Goal: Task Accomplishment & Management: Manage account settings

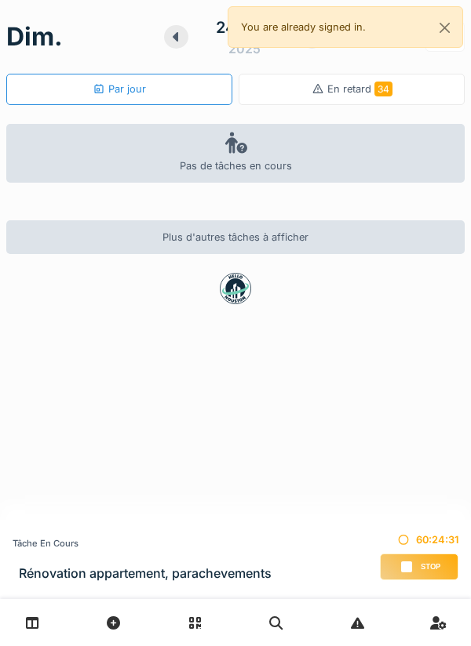
click at [194, 566] on h3 "Rénovation appartement, parachevements" at bounding box center [145, 573] width 253 height 15
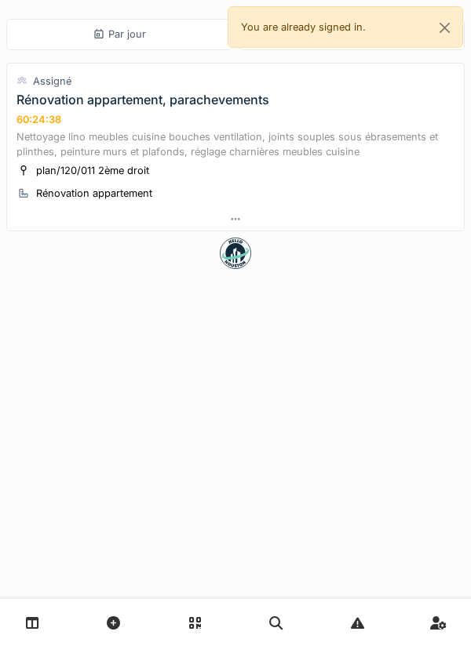
click at [49, 118] on div "60:24:38" at bounding box center [38, 120] width 45 height 12
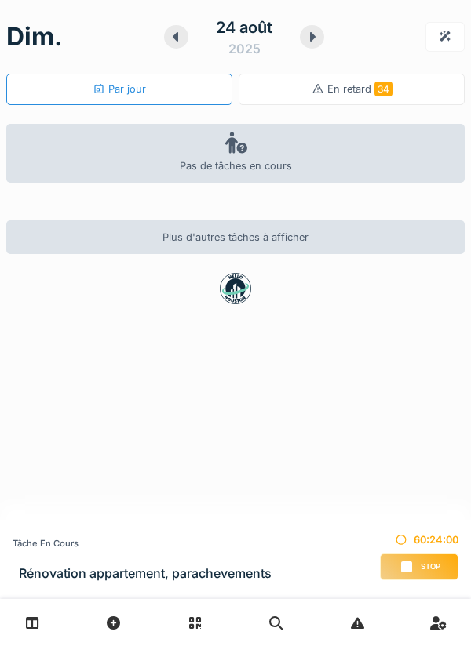
click at [427, 562] on span "Stop" at bounding box center [430, 567] width 20 height 11
click at [400, 565] on icon at bounding box center [406, 567] width 16 height 13
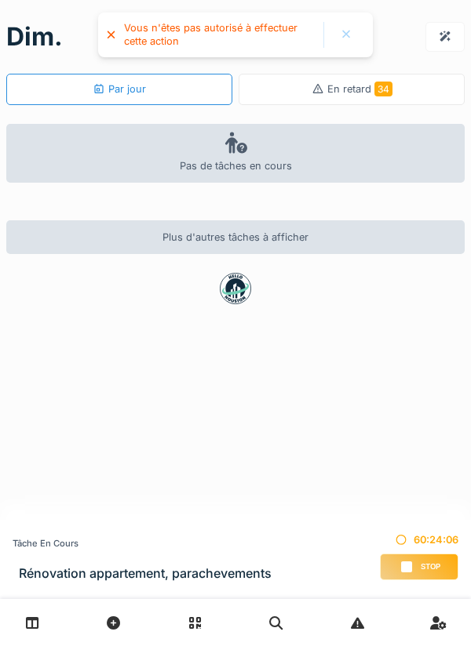
click at [413, 569] on icon at bounding box center [406, 567] width 16 height 13
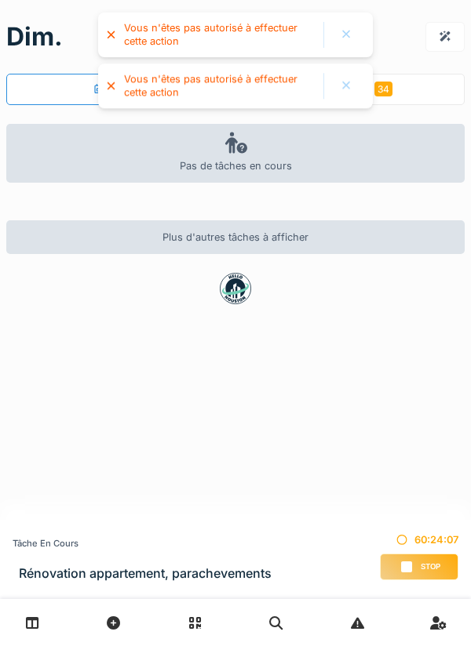
click at [431, 556] on div "Stop" at bounding box center [419, 567] width 78 height 27
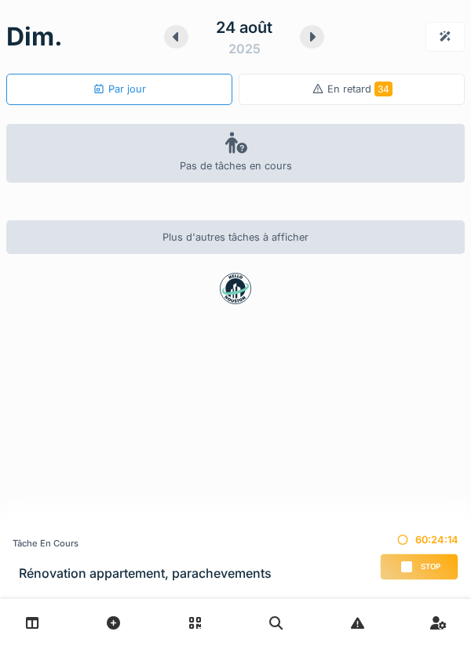
click at [420, 558] on div "Stop" at bounding box center [419, 567] width 78 height 27
click at [318, 39] on icon at bounding box center [312, 37] width 16 height 13
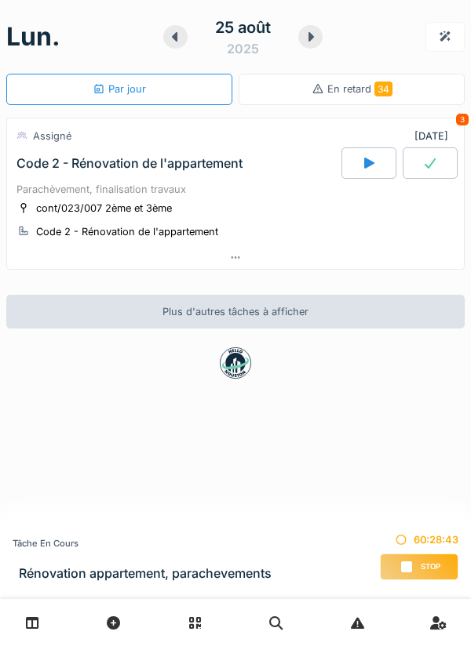
click at [165, 37] on div at bounding box center [175, 37] width 24 height 24
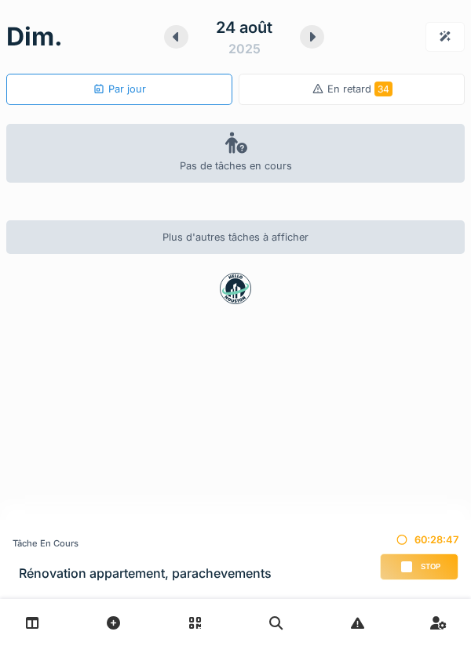
click at [415, 576] on div "Stop" at bounding box center [419, 567] width 78 height 27
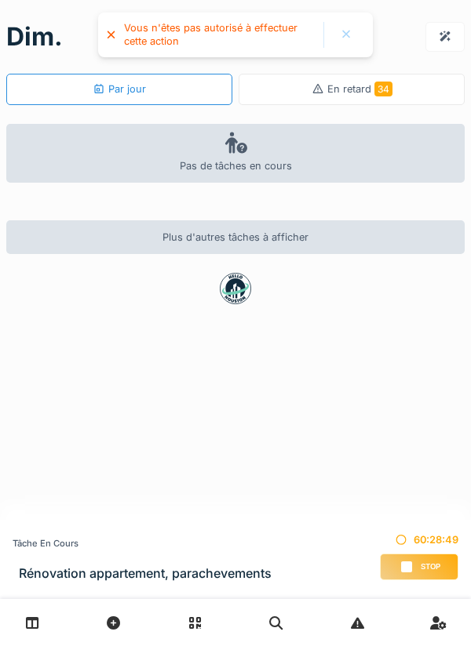
click at [395, 534] on div "60:28:49" at bounding box center [419, 540] width 78 height 15
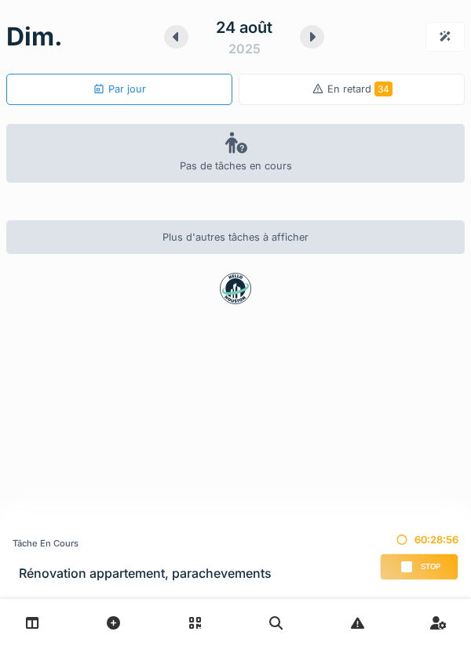
click at [428, 565] on span "Stop" at bounding box center [430, 567] width 20 height 11
